Goal: Navigation & Orientation: Go to known website

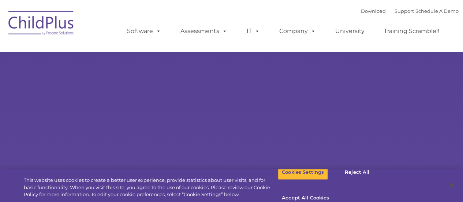
select select "MEDIUM"
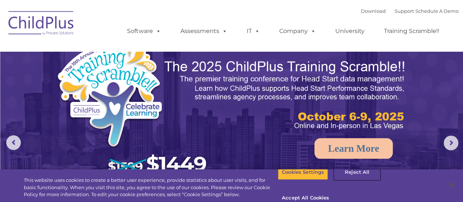
click at [356, 180] on button "Reject All" at bounding box center [357, 171] width 46 height 15
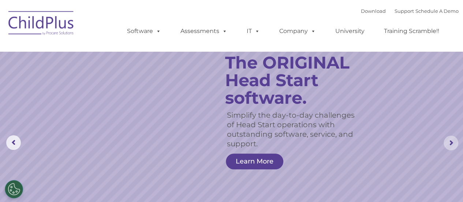
click at [454, 143] on rs-arrow at bounding box center [450, 142] width 15 height 15
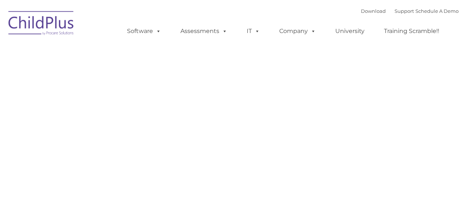
type input ""
